Goal: Task Accomplishment & Management: Manage account settings

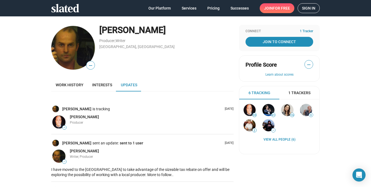
click at [309, 8] on span "Sign in" at bounding box center [308, 8] width 13 height 9
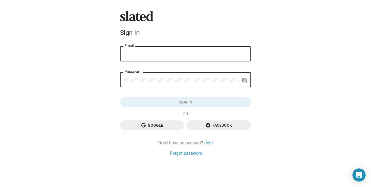
click at [196, 50] on div "Email" at bounding box center [185, 53] width 122 height 16
type input "[PERSON_NAME][EMAIL_ADDRESS][DOMAIN_NAME]"
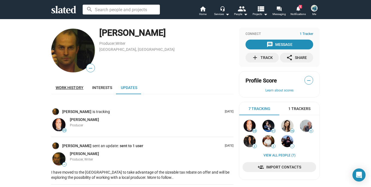
click at [74, 88] on span "Work history" at bounding box center [70, 87] width 28 height 4
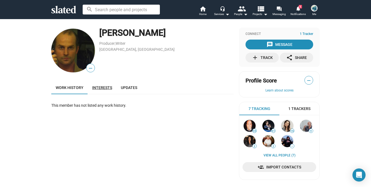
click at [104, 90] on link "Interests" at bounding box center [102, 87] width 29 height 13
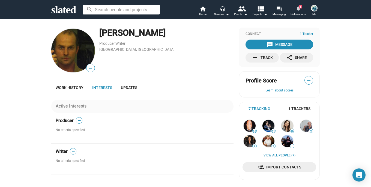
click at [297, 8] on mat-icon "notifications" at bounding box center [297, 8] width 5 height 5
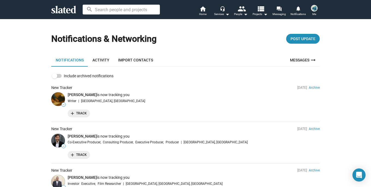
click at [313, 10] on img at bounding box center [314, 8] width 7 height 7
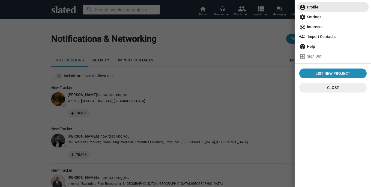
click at [312, 8] on span "account_circle Profile" at bounding box center [332, 7] width 67 height 10
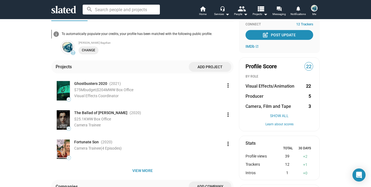
scroll to position [76, 0]
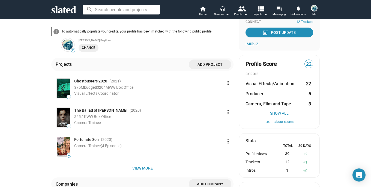
click at [211, 64] on span "Add project" at bounding box center [210, 64] width 34 height 10
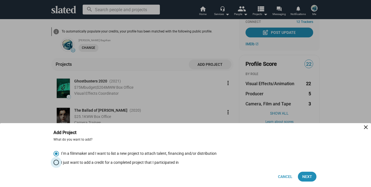
click at [56, 162] on span "Select an option" at bounding box center [55, 162] width 5 height 5
click at [56, 162] on input "I just want to add a credit for a completed project that I participated in" at bounding box center [55, 162] width 5 height 5
radio input "true"
click at [304, 174] on span "Next" at bounding box center [307, 177] width 10 height 10
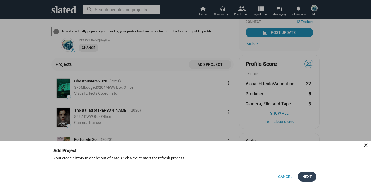
click at [301, 174] on button "Next" at bounding box center [307, 177] width 19 height 10
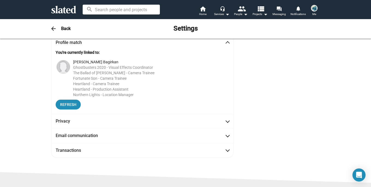
scroll to position [0, 0]
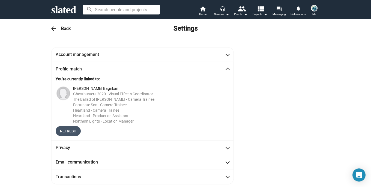
click at [68, 130] on span "Refresh" at bounding box center [68, 131] width 16 height 10
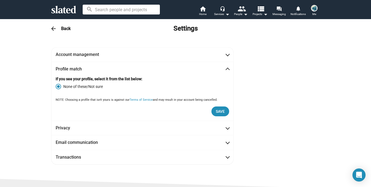
click at [227, 70] on span at bounding box center [227, 69] width 3 height 5
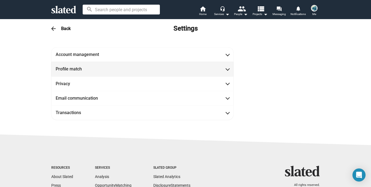
click at [227, 70] on span at bounding box center [227, 68] width 3 height 5
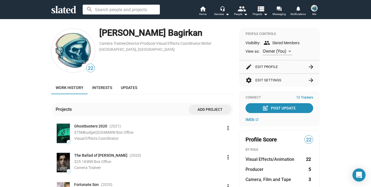
click at [279, 67] on button "edit Edit Profile arrow_forward" at bounding box center [280, 66] width 68 height 13
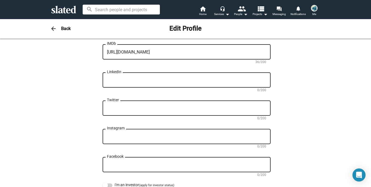
scroll to position [259, 0]
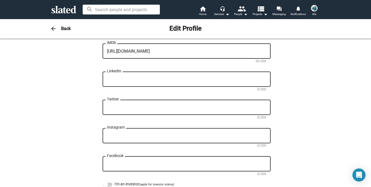
click at [313, 7] on img at bounding box center [314, 8] width 7 height 7
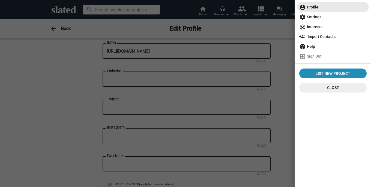
click at [314, 8] on span "account_circle Profile" at bounding box center [332, 7] width 67 height 10
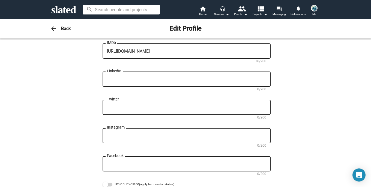
click at [61, 27] on h3 "Back" at bounding box center [66, 29] width 10 height 6
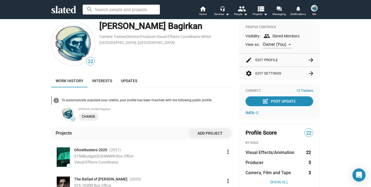
scroll to position [1, 0]
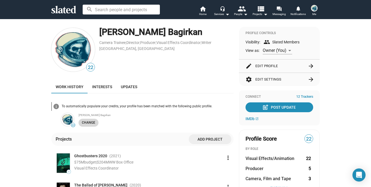
click at [88, 123] on span "Change" at bounding box center [88, 123] width 13 height 6
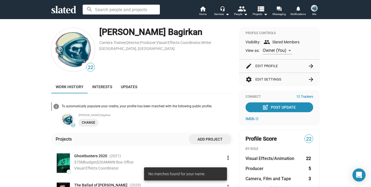
click at [117, 121] on div "Basak Bagirkan Change" at bounding box center [156, 119] width 155 height 14
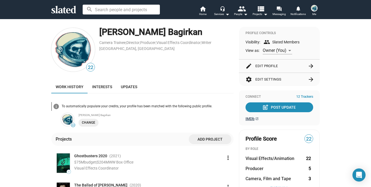
click at [254, 117] on span "IMDb" at bounding box center [250, 119] width 9 height 4
click at [267, 66] on button "edit Edit Profile arrow_forward" at bounding box center [280, 65] width 68 height 13
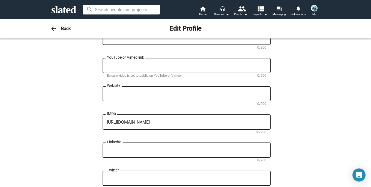
scroll to position [188, 0]
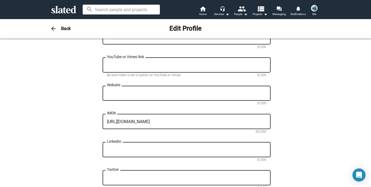
click at [205, 121] on textarea "https://www.imdb.com/name/nm6113749/" at bounding box center [186, 121] width 159 height 5
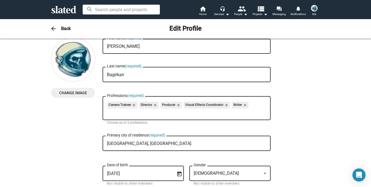
scroll to position [0, 0]
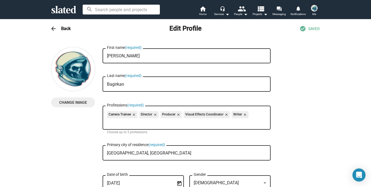
click at [66, 28] on h3 "Back" at bounding box center [66, 29] width 10 height 6
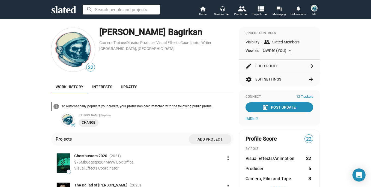
click at [92, 67] on span "22" at bounding box center [90, 67] width 8 height 7
click at [77, 52] on img at bounding box center [73, 50] width 44 height 44
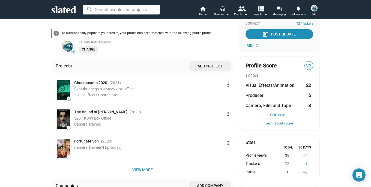
scroll to position [75, 0]
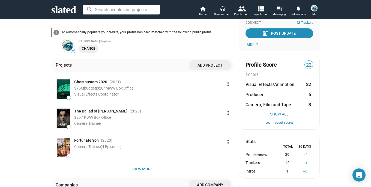
click at [151, 172] on span "View more" at bounding box center [143, 169] width 174 height 10
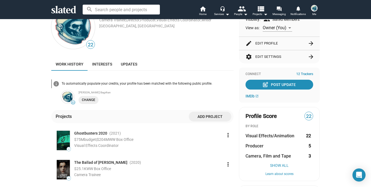
scroll to position [21, 0]
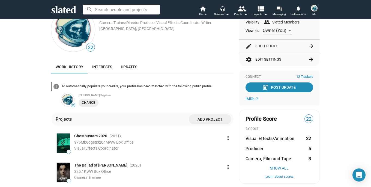
click at [205, 118] on span "Add project" at bounding box center [210, 119] width 34 height 10
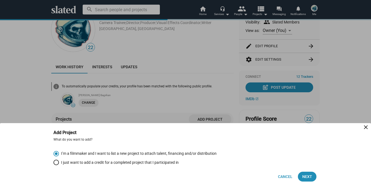
click at [152, 161] on span "I just want to add a credit for a completed project that I participated in" at bounding box center [119, 162] width 120 height 5
click at [59, 161] on input "I just want to add a credit for a completed project that I participated in" at bounding box center [55, 162] width 5 height 5
radio input "true"
click at [305, 176] on span "Next" at bounding box center [307, 177] width 10 height 10
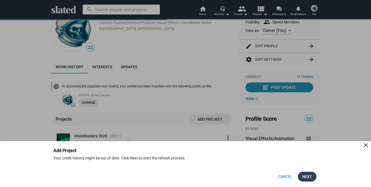
click at [307, 177] on span "Next" at bounding box center [307, 177] width 10 height 10
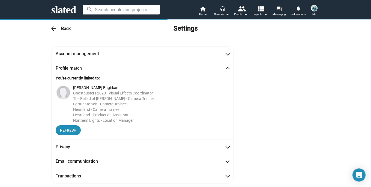
scroll to position [0, 0]
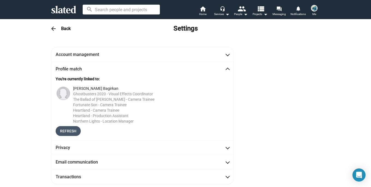
click at [67, 131] on span "Refresh" at bounding box center [68, 131] width 16 height 10
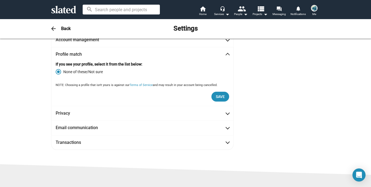
scroll to position [15, 0]
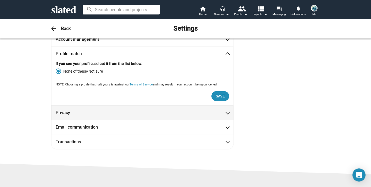
click at [97, 114] on mat-panel-title "Privacy" at bounding box center [80, 113] width 49 height 6
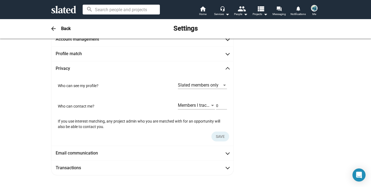
scroll to position [26, 0]
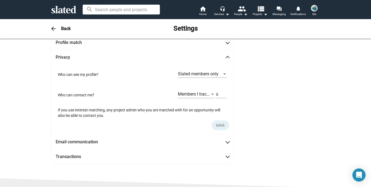
click at [121, 52] on mat-expansion-panel-header "Privacy" at bounding box center [142, 57] width 182 height 14
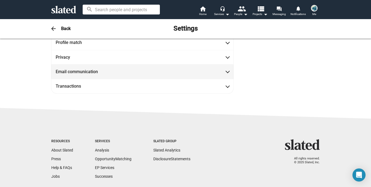
click at [111, 71] on span "Email communication" at bounding box center [143, 72] width 174 height 6
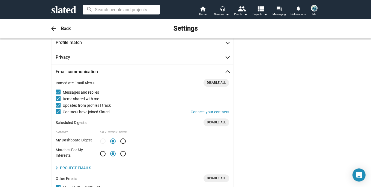
scroll to position [41, 0]
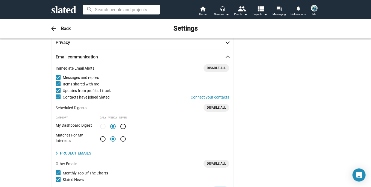
click at [115, 55] on span "Email communication" at bounding box center [143, 57] width 174 height 6
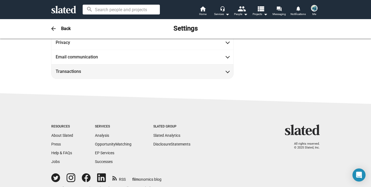
click at [112, 65] on mat-expansion-panel-header "Transactions" at bounding box center [142, 71] width 182 height 14
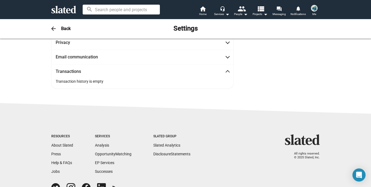
click at [112, 66] on mat-expansion-panel-header "Transactions" at bounding box center [142, 71] width 182 height 14
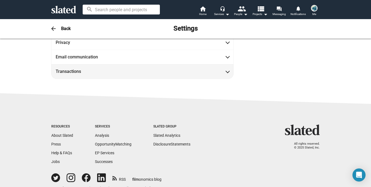
scroll to position [0, 0]
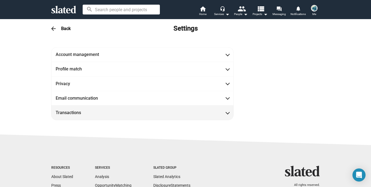
click at [112, 66] on span "Profile match" at bounding box center [143, 69] width 174 height 6
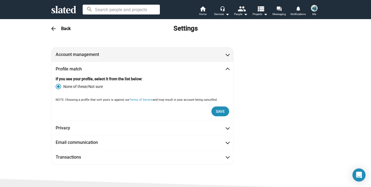
click at [115, 50] on mat-expansion-panel-header "Account management" at bounding box center [142, 54] width 182 height 14
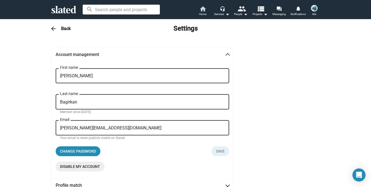
click at [206, 12] on mat-icon "home" at bounding box center [202, 8] width 7 height 7
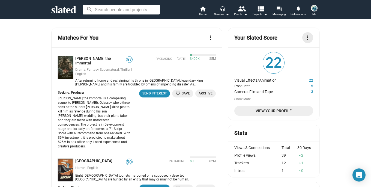
click at [307, 37] on mat-icon "more_vert" at bounding box center [307, 37] width 7 height 7
click at [285, 91] on div at bounding box center [185, 93] width 371 height 187
click at [277, 111] on span "View Your Profile" at bounding box center [274, 111] width 70 height 10
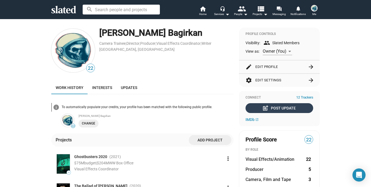
click at [275, 107] on div "post_add Post Update" at bounding box center [279, 108] width 32 height 10
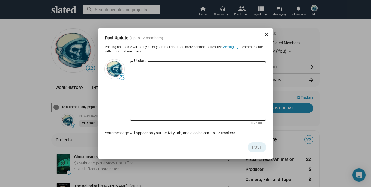
click at [264, 29] on mat-dialog-container "Post Update (Up to 12 members) close Posting an update will notify all of your …" at bounding box center [185, 93] width 175 height 130
click at [266, 36] on mat-icon "close" at bounding box center [266, 34] width 7 height 7
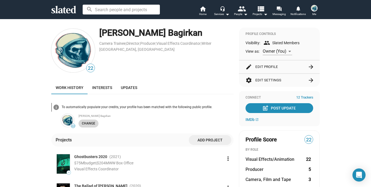
click at [91, 123] on span "Change" at bounding box center [88, 124] width 13 height 6
click at [271, 67] on button "edit Edit Profile arrow_forward" at bounding box center [280, 66] width 68 height 13
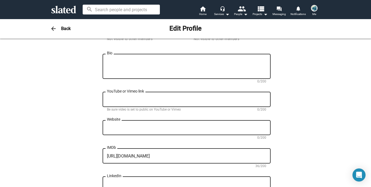
scroll to position [156, 0]
